Goal: Task Accomplishment & Management: Complete application form

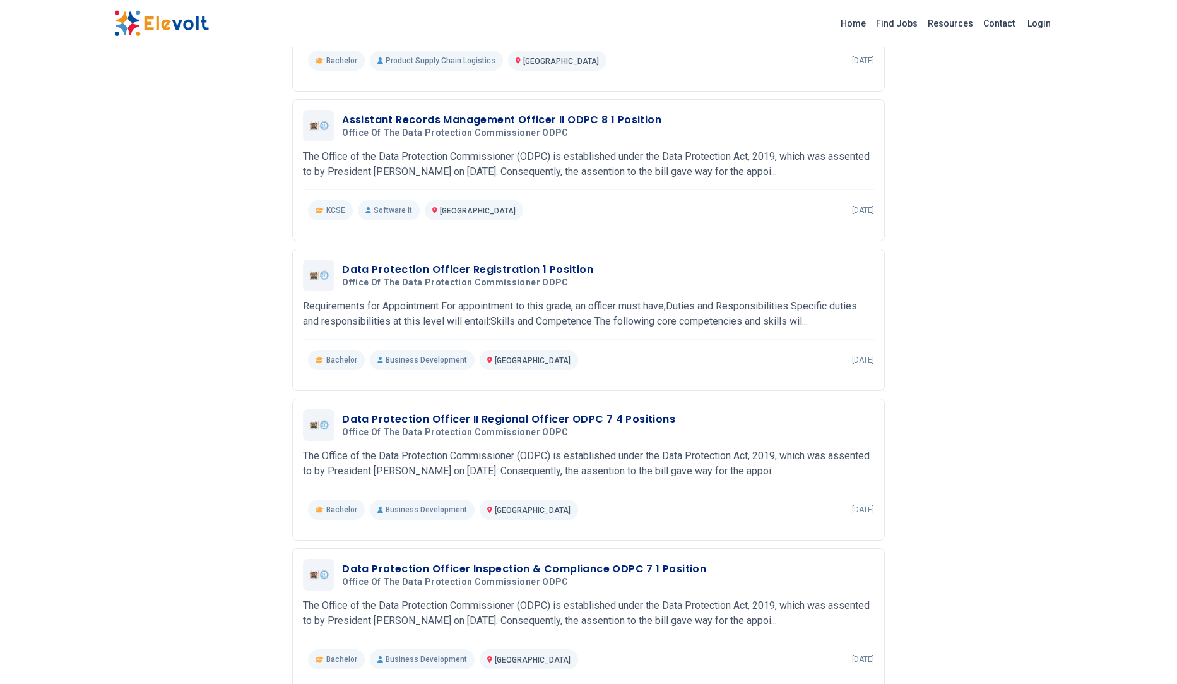
scroll to position [348, 0]
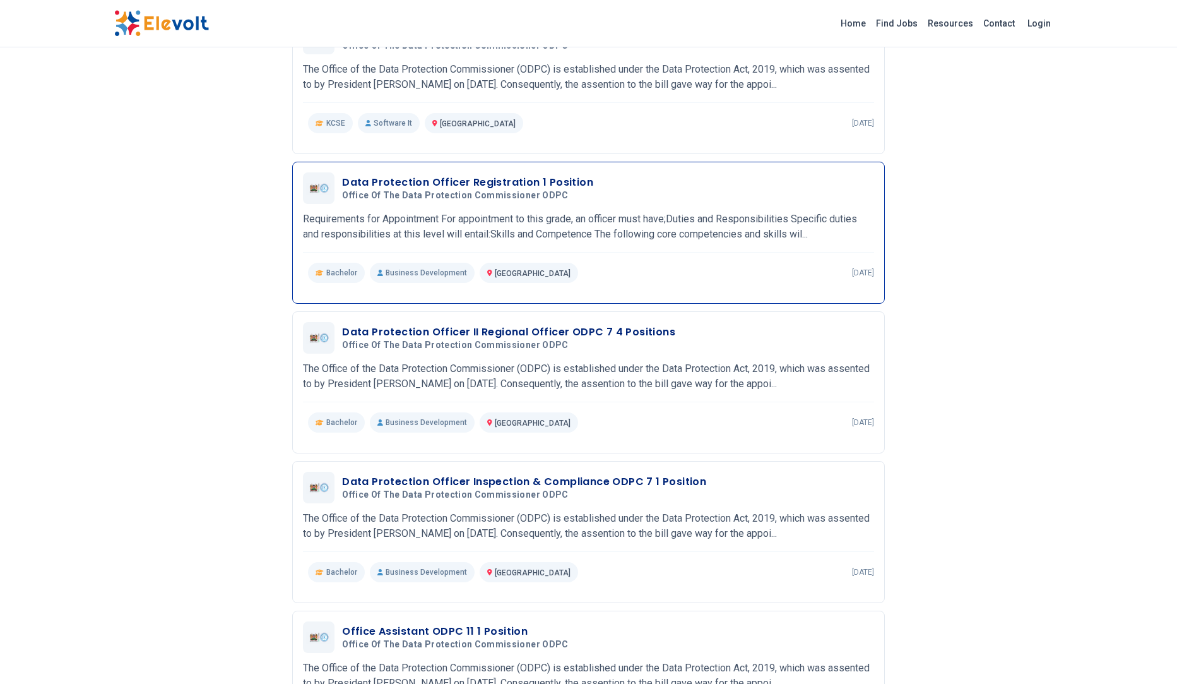
click at [682, 215] on div "Data Protection Officer Registration 1 Position Office Of the Data Protection C…" at bounding box center [588, 227] width 571 height 110
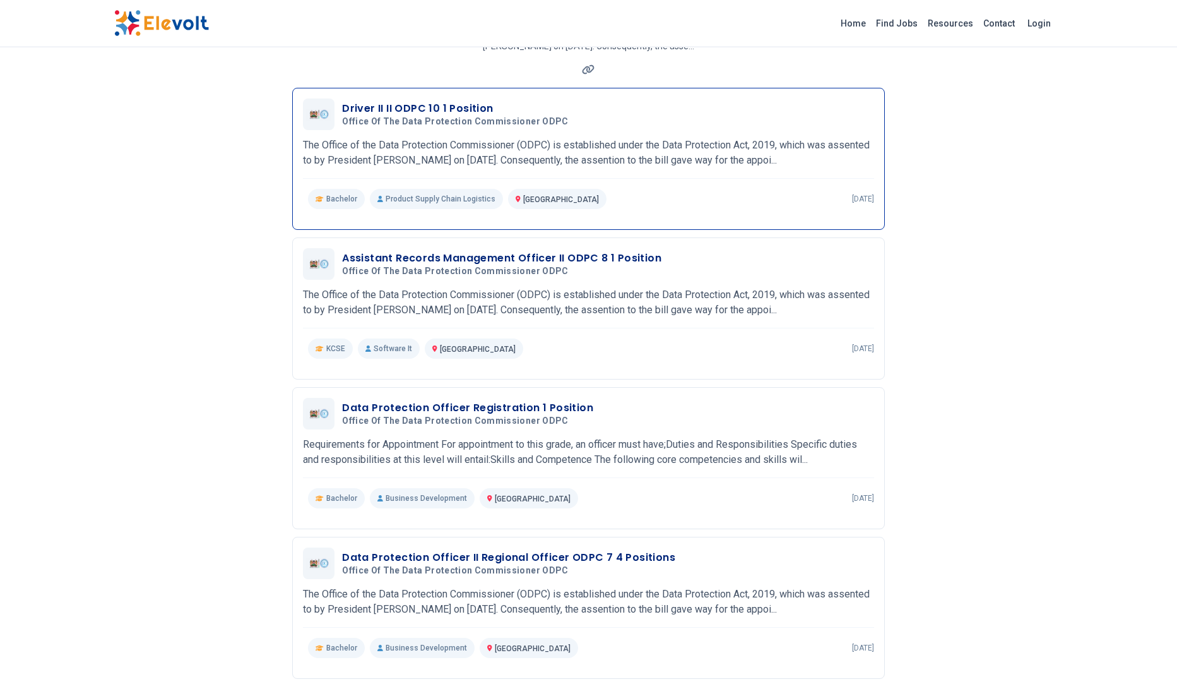
scroll to position [261, 0]
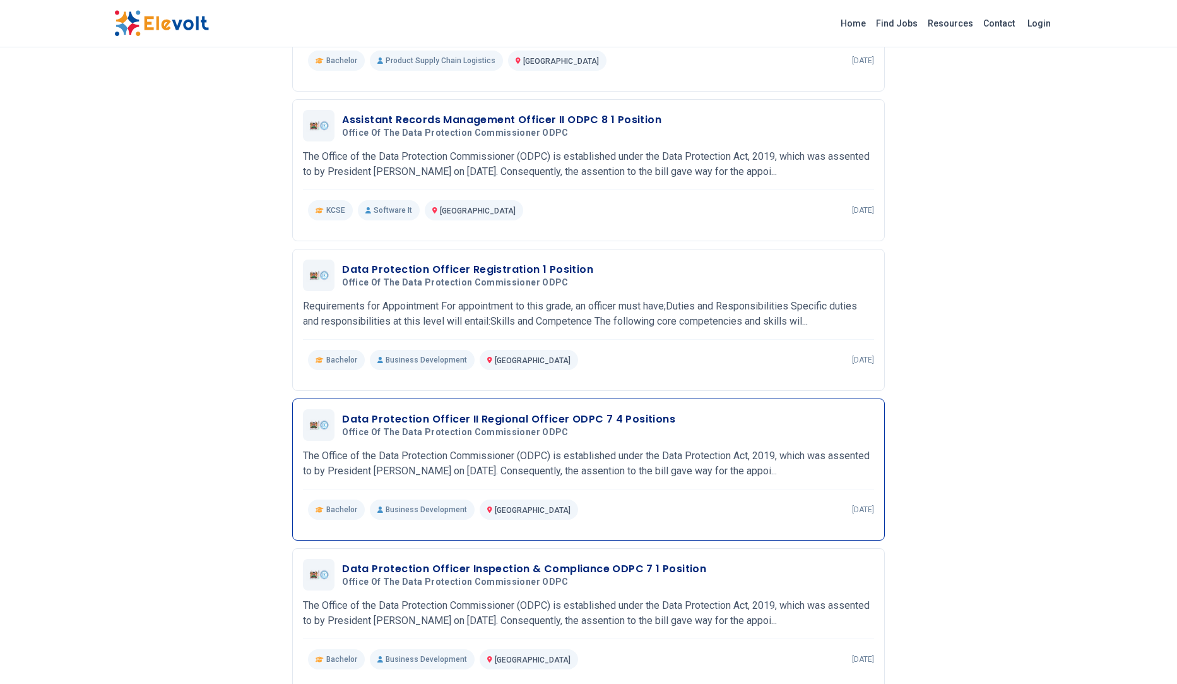
click at [582, 438] on h5 "Office Of the Data Protection Commissioner ODPC" at bounding box center [506, 432] width 328 height 11
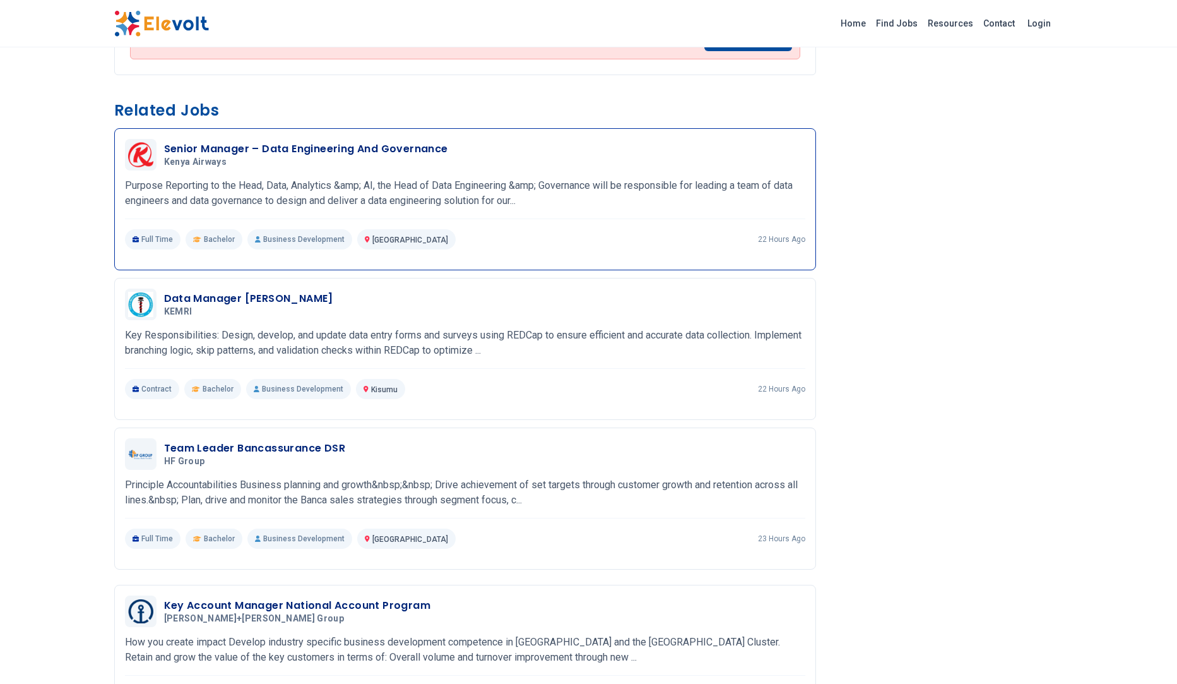
scroll to position [880, 0]
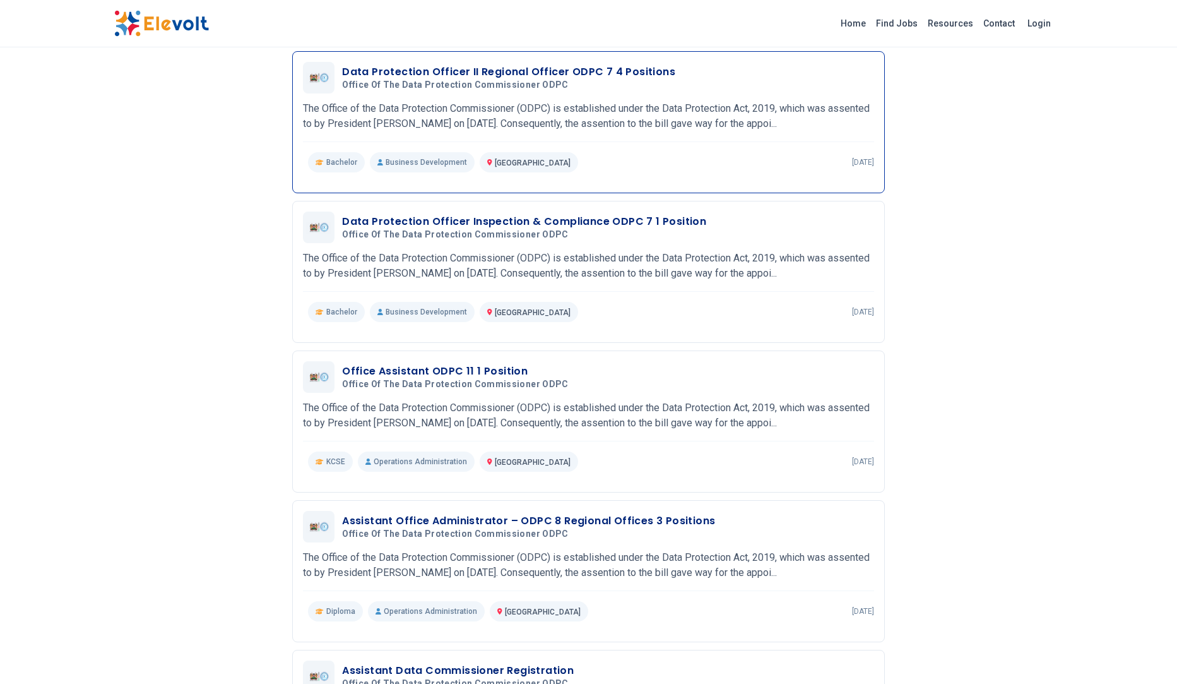
scroll to position [610, 0]
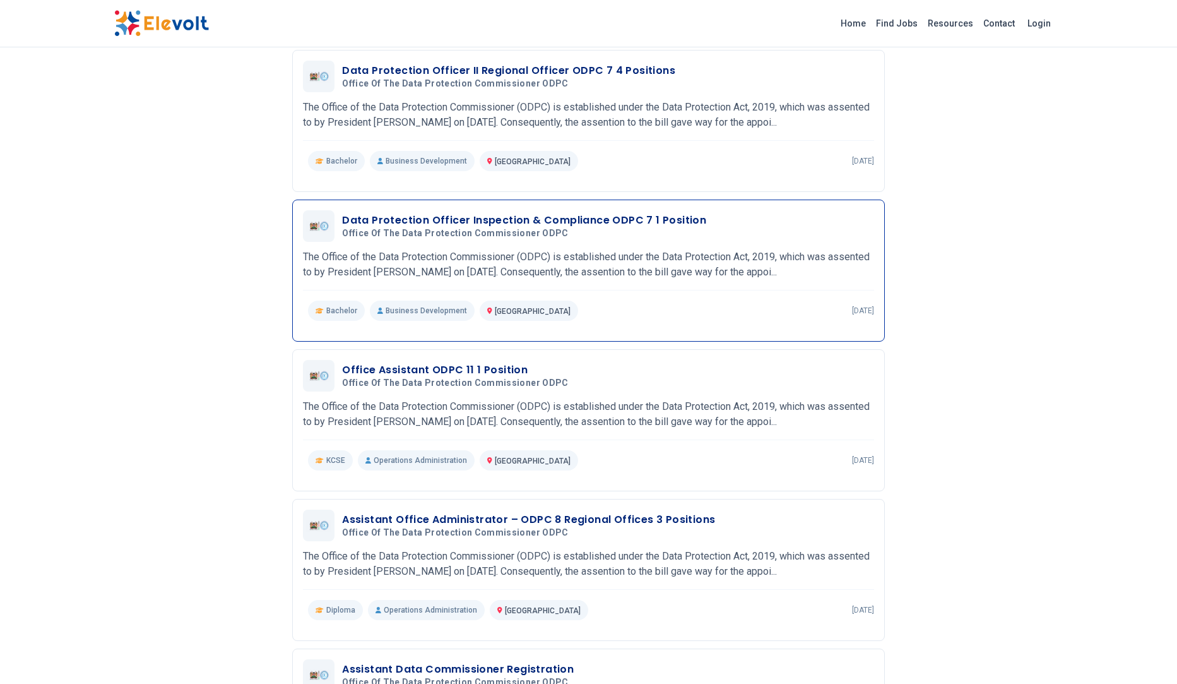
click at [644, 228] on h3 "Data Protection Officer Inspection & Compliance ODPC 7 1 Position" at bounding box center [524, 220] width 364 height 15
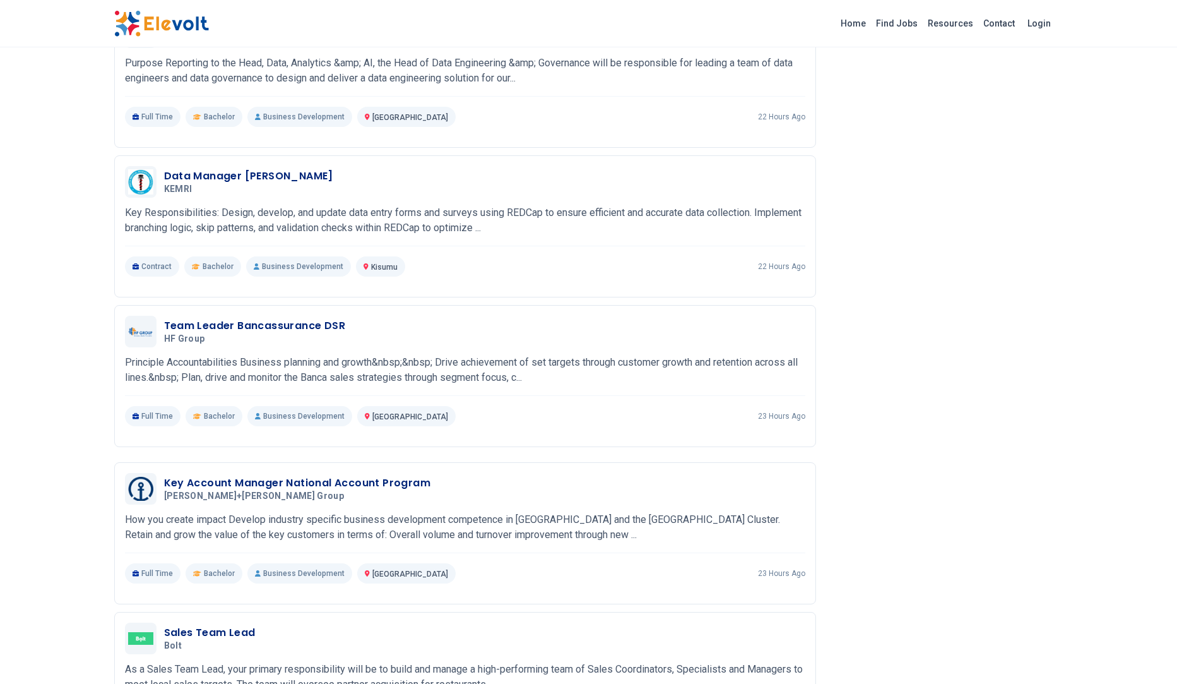
scroll to position [958, 0]
